Goal: Communication & Community: Connect with others

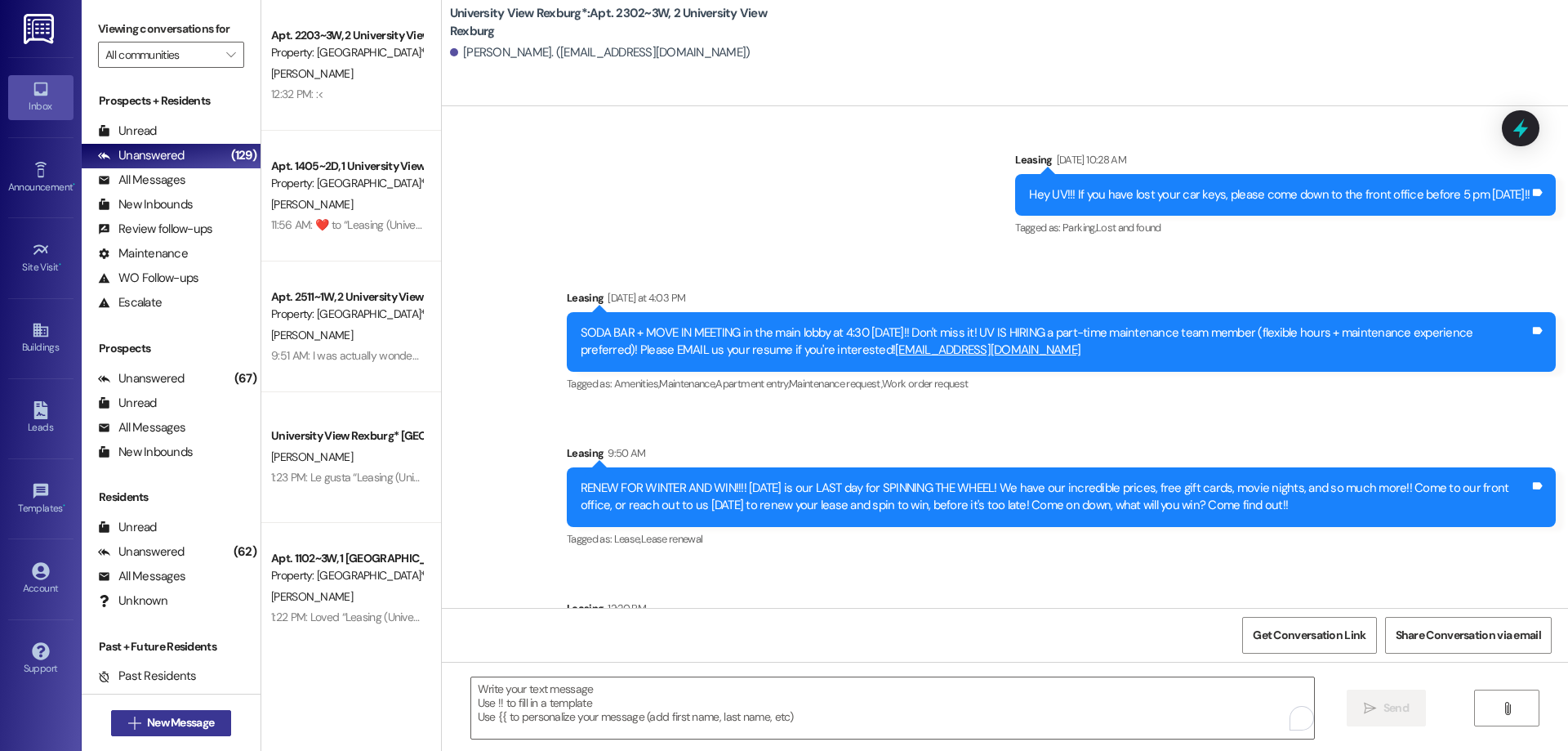
click at [180, 718] on span "New Message" at bounding box center [180, 723] width 67 height 17
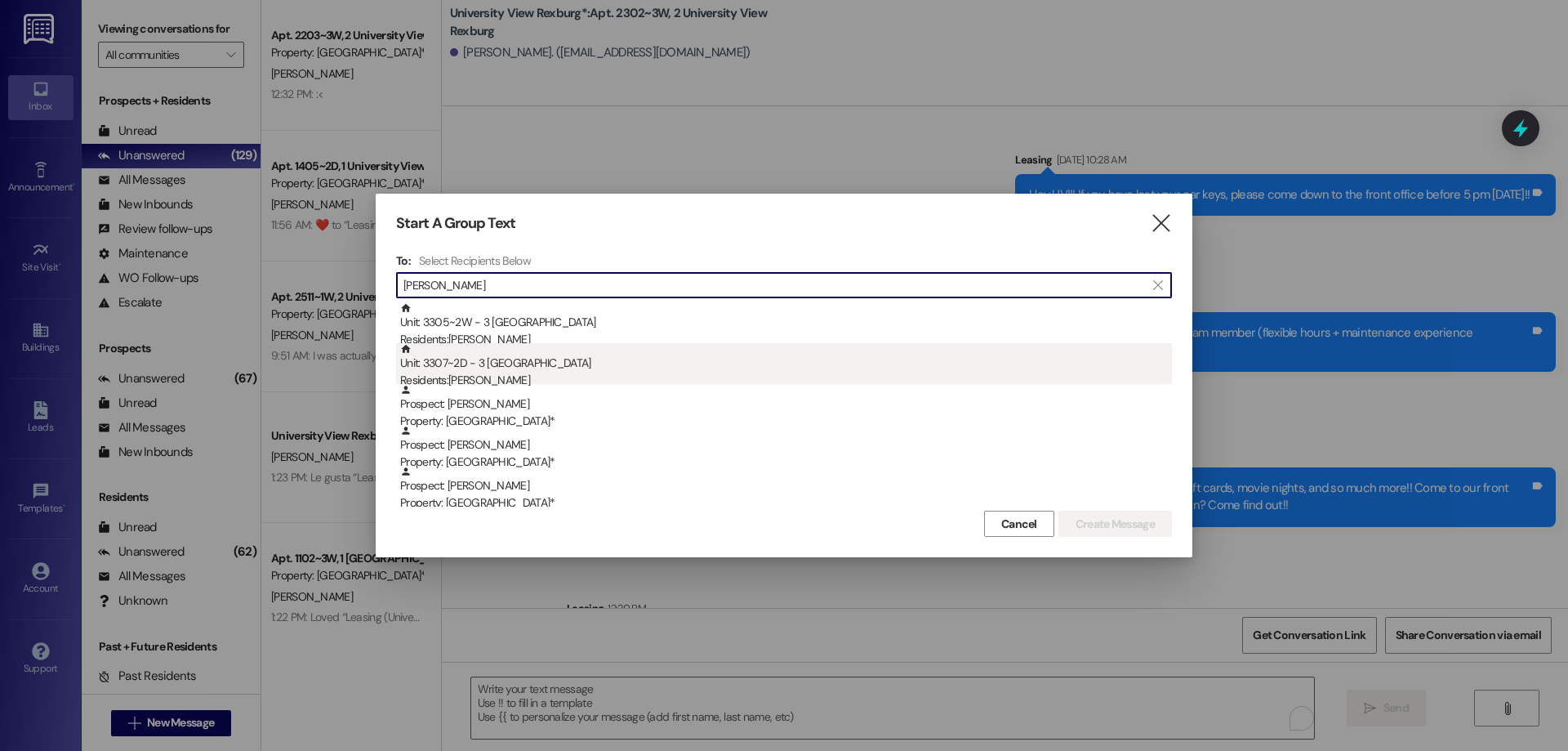
type input "[PERSON_NAME]"
click at [541, 364] on div "Unit: 3307~2D - 3 University View Rexburg Residents: [PERSON_NAME]" at bounding box center [786, 366] width 772 height 46
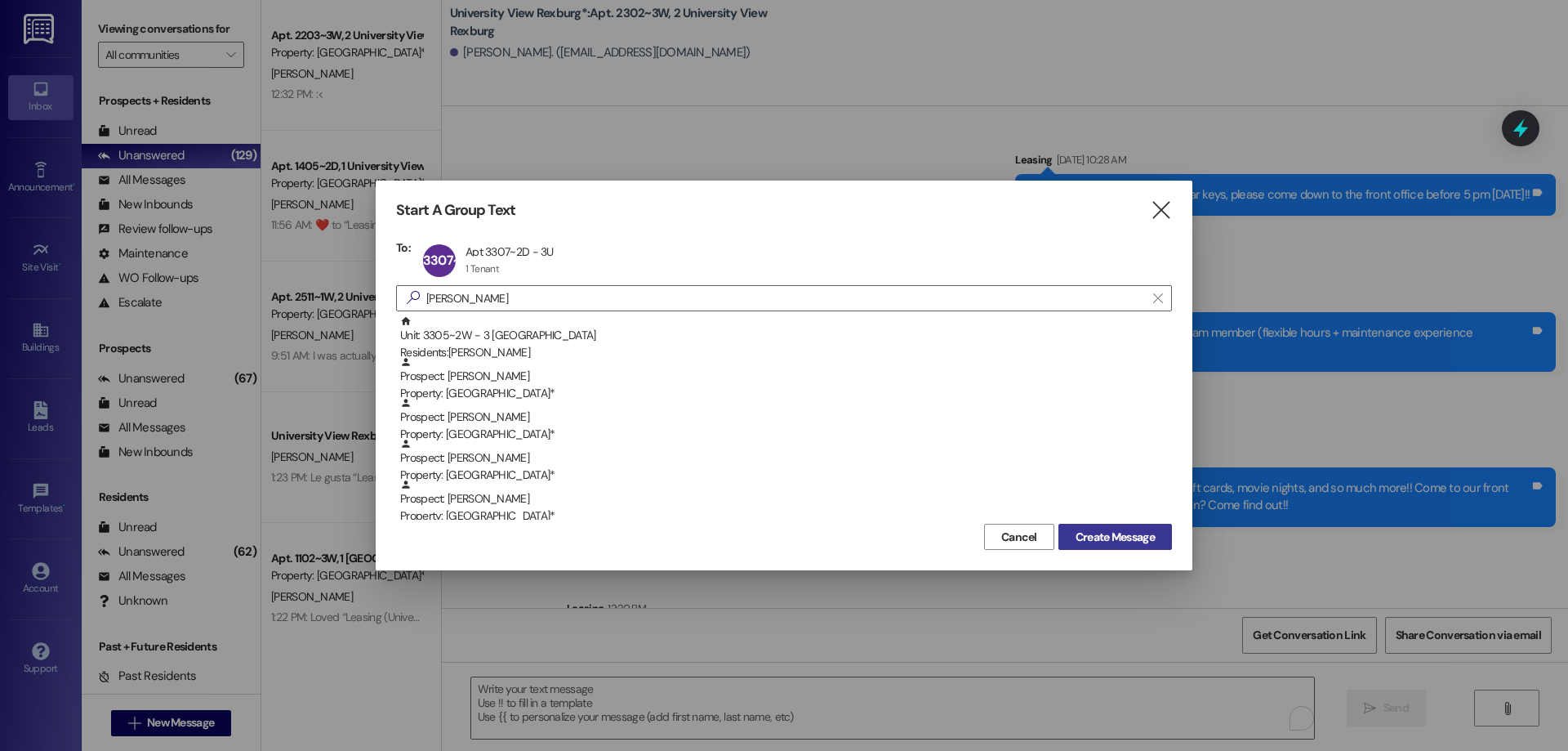
click at [1107, 531] on span "Create Message" at bounding box center [1116, 537] width 80 height 17
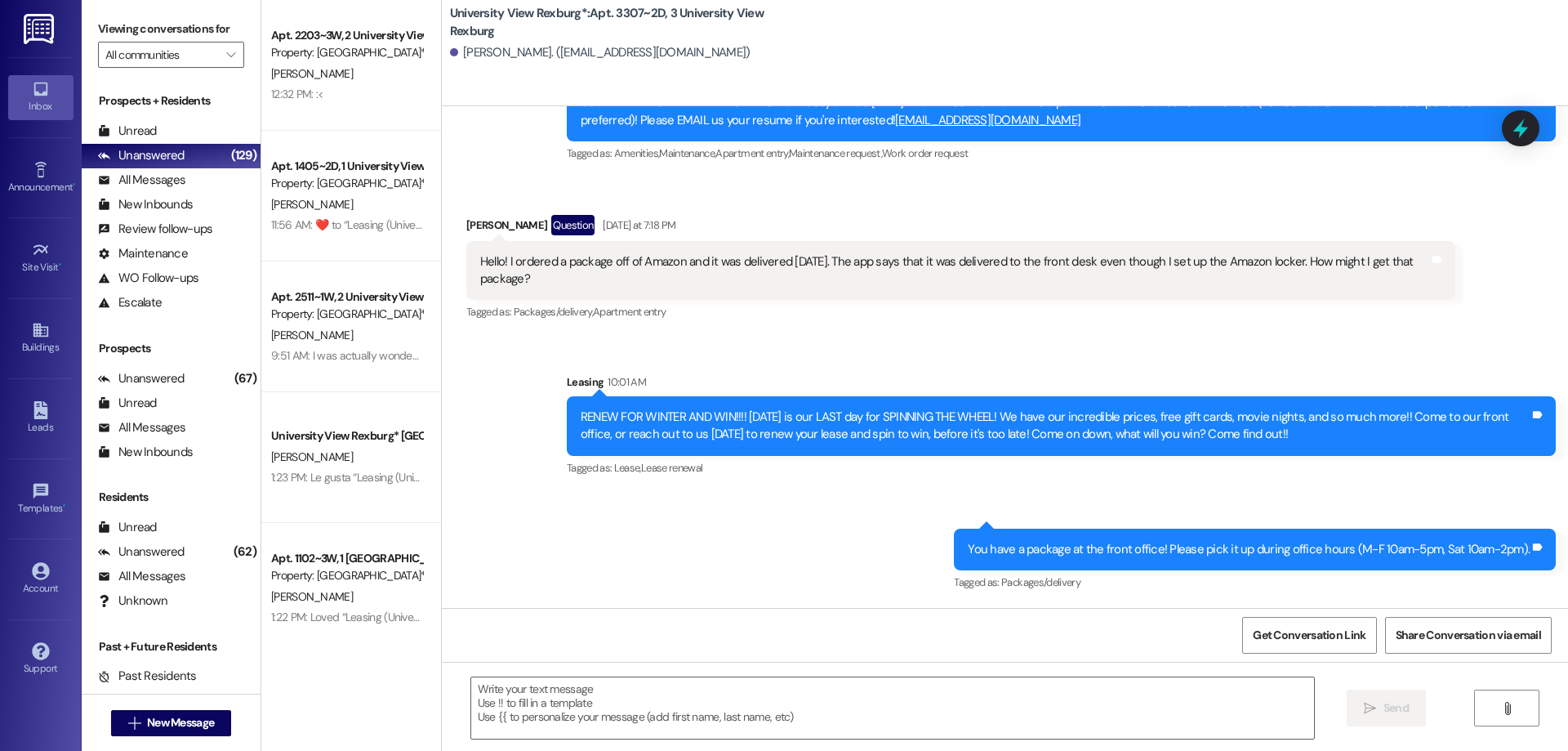
scroll to position [2727, 0]
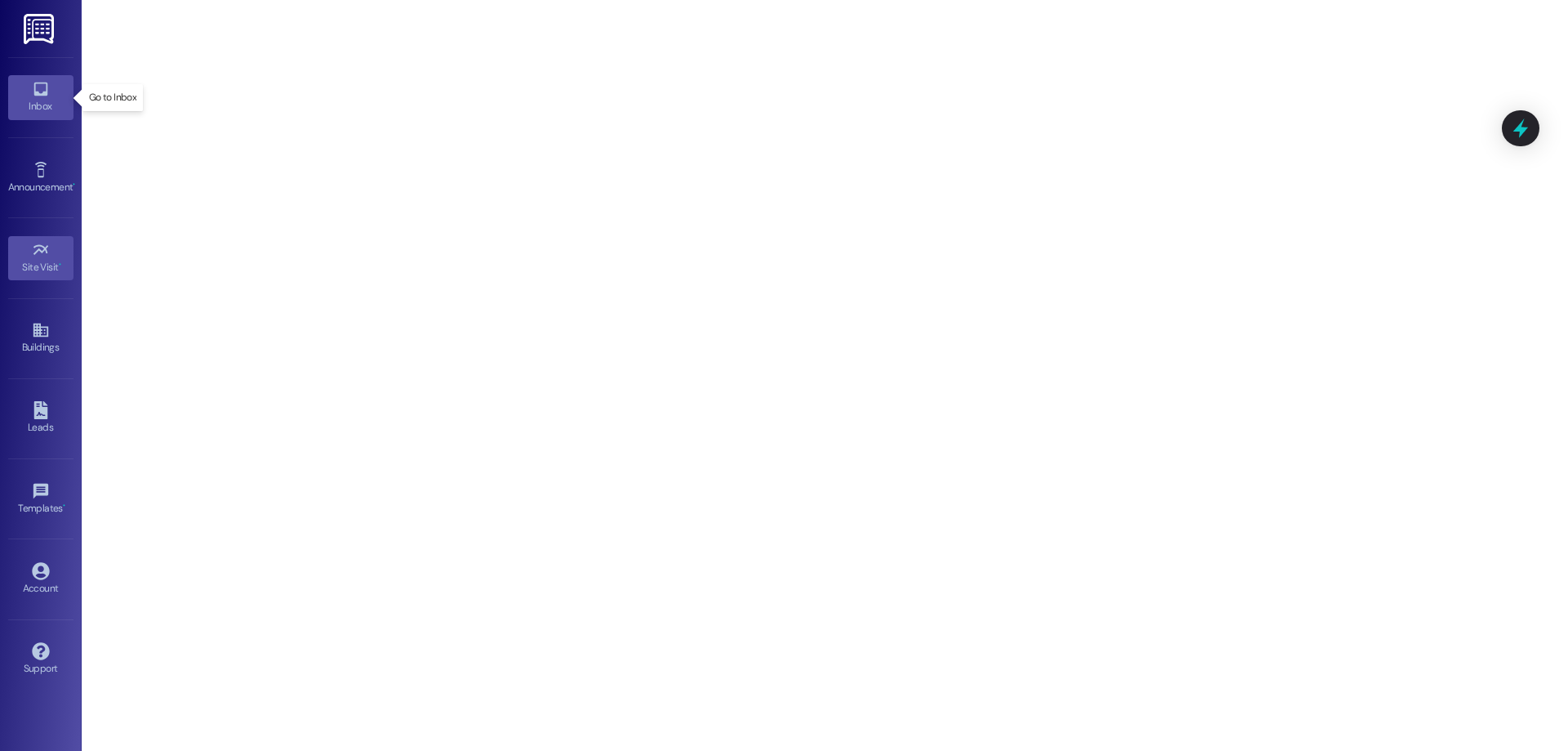
click at [36, 101] on div "Inbox" at bounding box center [41, 105] width 82 height 16
